Goal: Navigation & Orientation: Find specific page/section

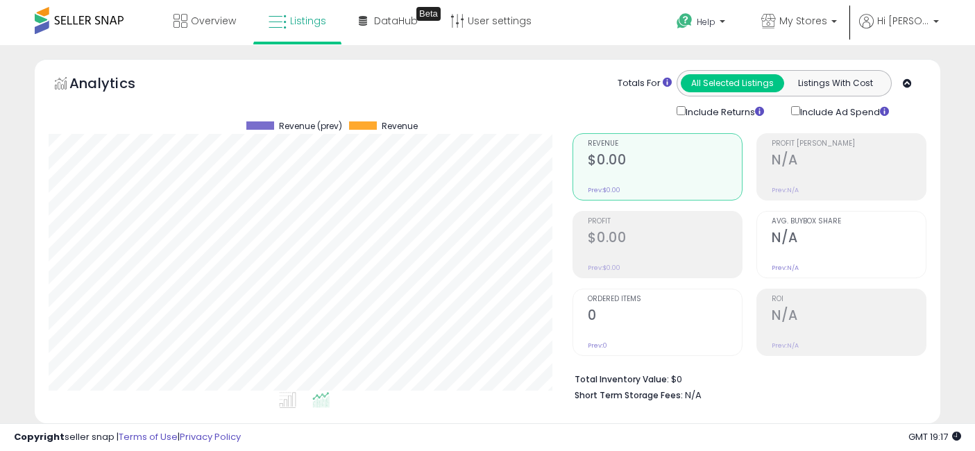
select select "**"
click at [206, 24] on span "Overview" at bounding box center [213, 21] width 45 height 14
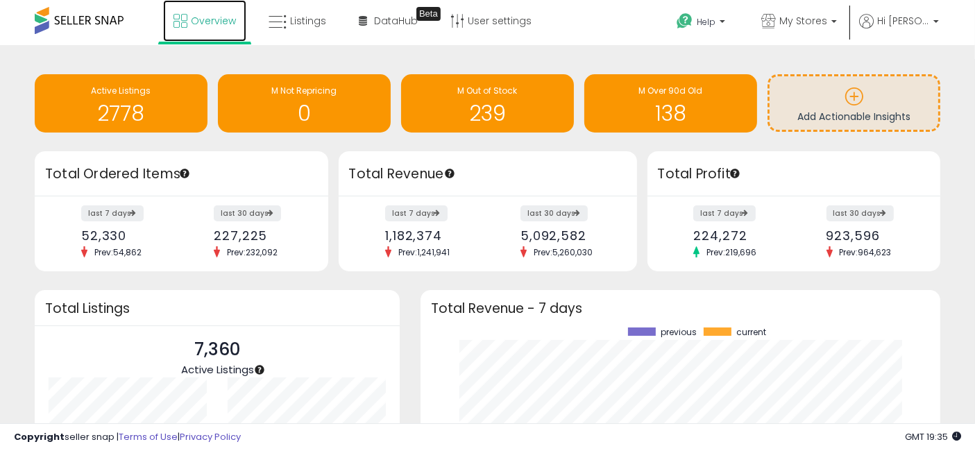
click at [210, 24] on span "Overview" at bounding box center [213, 21] width 45 height 14
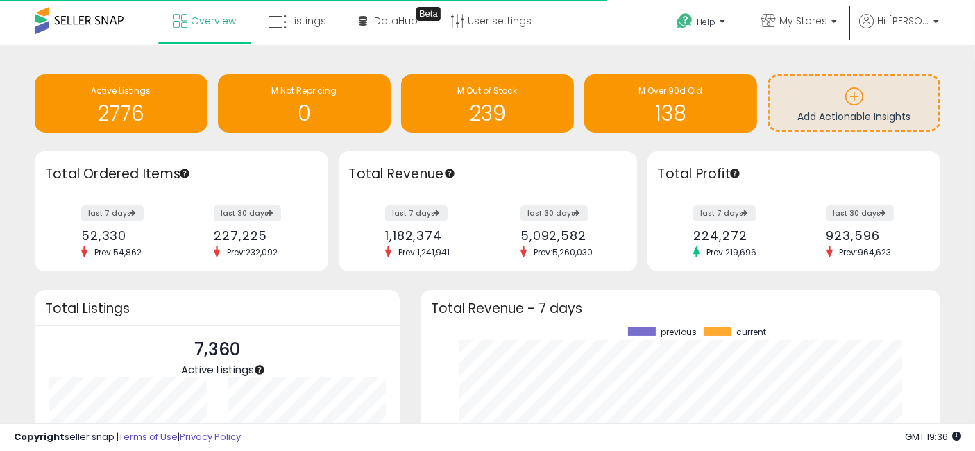
scroll to position [193, 491]
